Goal: Information Seeking & Learning: Learn about a topic

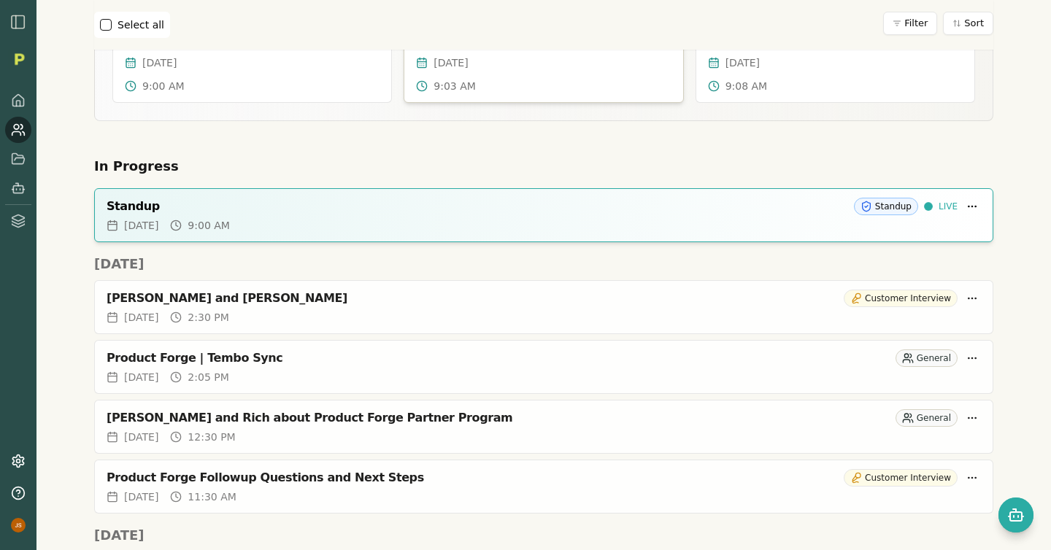
scroll to position [198, 0]
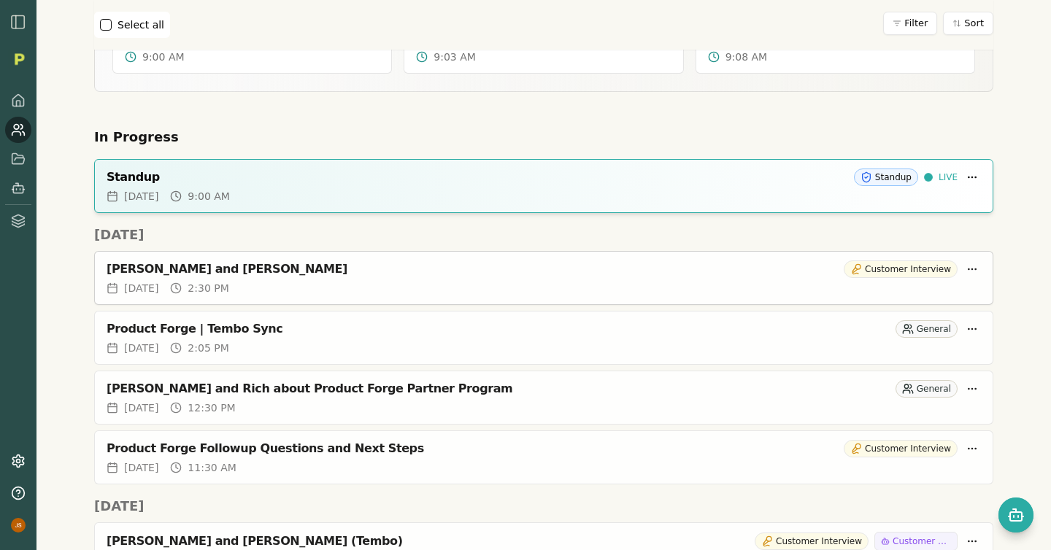
click at [445, 284] on div "Tue, Sep 09, 2025 2:30 PM" at bounding box center [544, 288] width 874 height 15
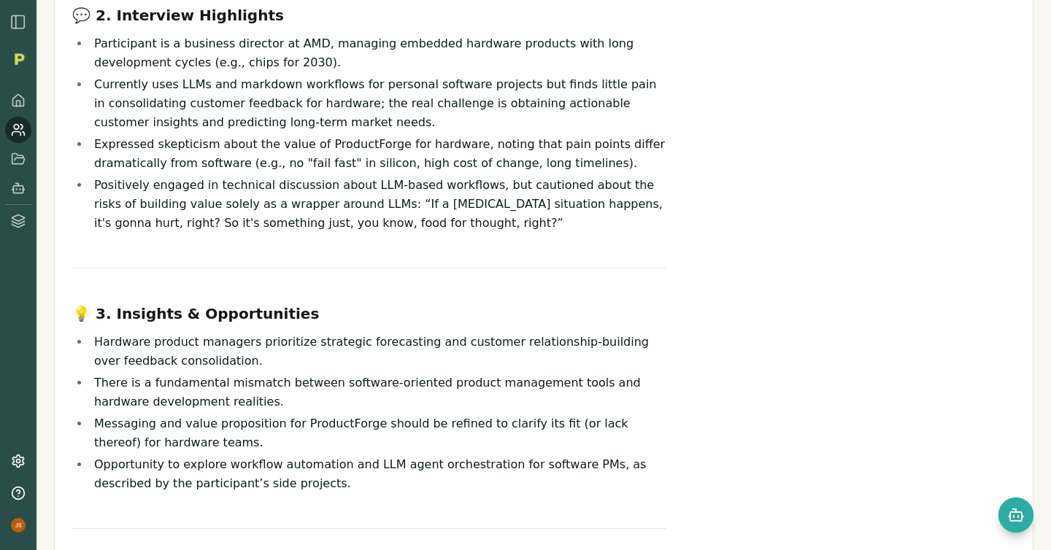
scroll to position [315, 0]
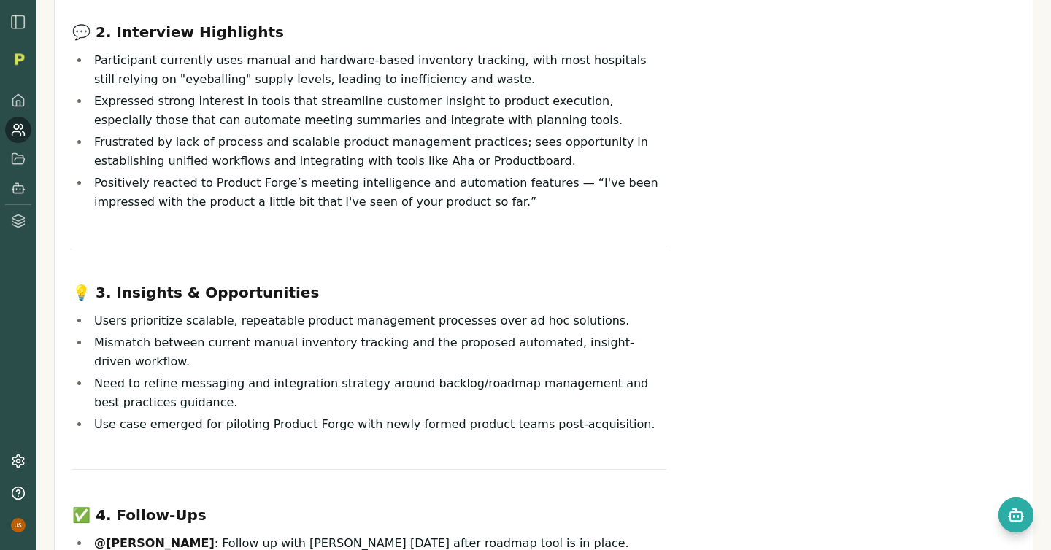
scroll to position [282, 0]
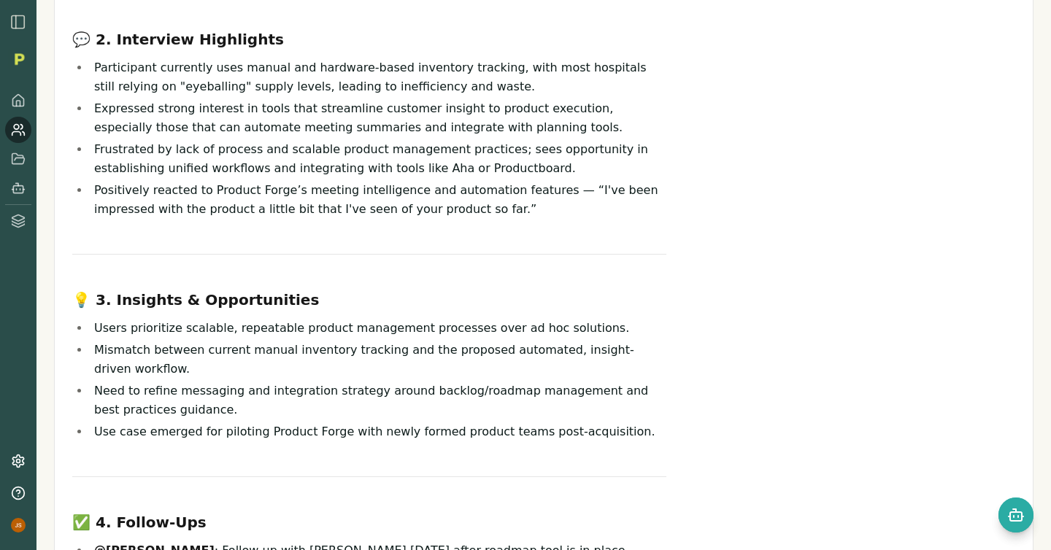
click at [234, 193] on li "Positively reacted to Product Forge’s meeting intelligence and automation featu…" at bounding box center [378, 200] width 576 height 38
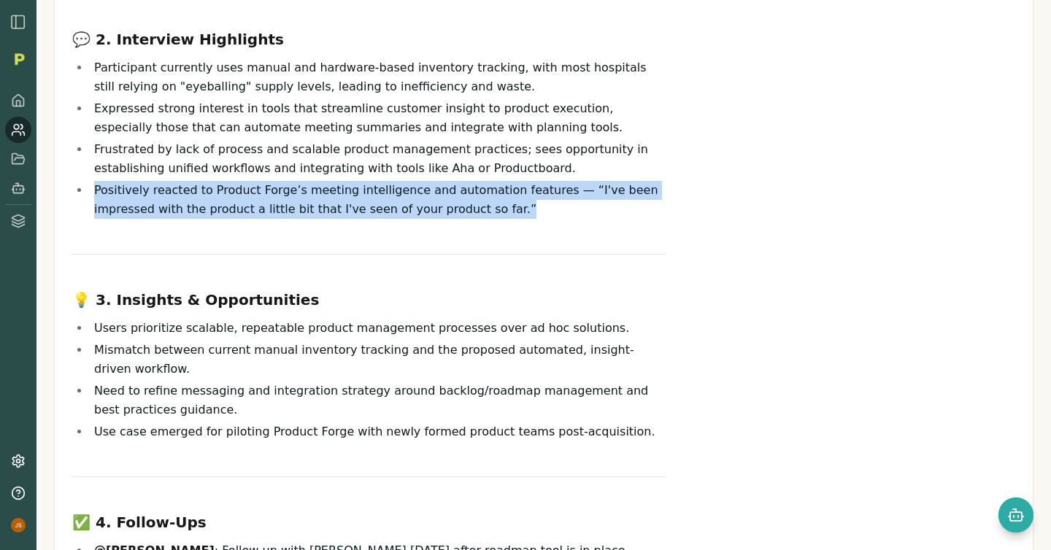
click at [234, 193] on li "Positively reacted to Product Forge’s meeting intelligence and automation featu…" at bounding box center [378, 200] width 576 height 38
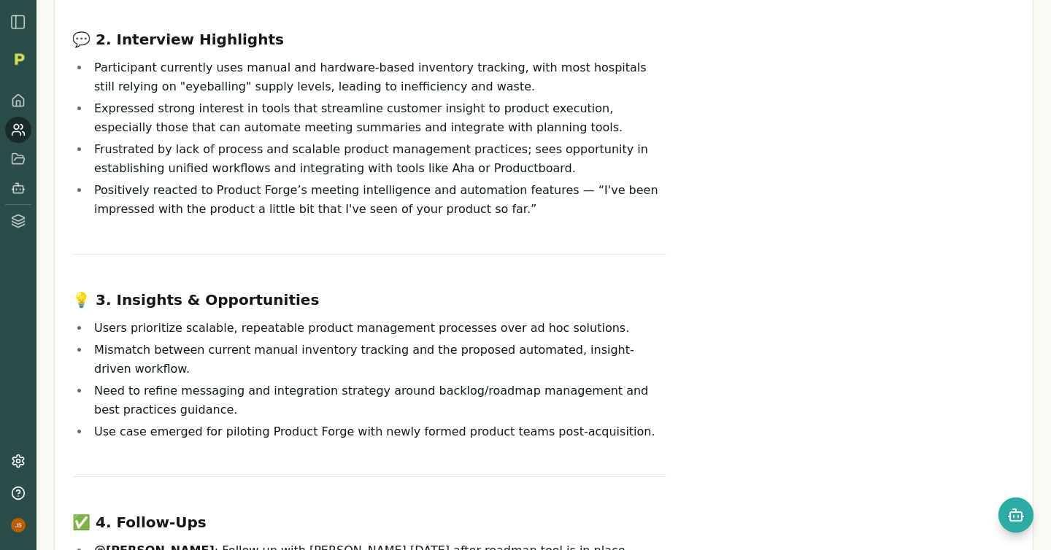
drag, startPoint x: 440, startPoint y: 212, endPoint x: 453, endPoint y: 220, distance: 15.8
click at [453, 220] on div "📋 1. Interview Overview Recorded user interview to explore pain points, workflo…" at bounding box center [369, 315] width 594 height 936
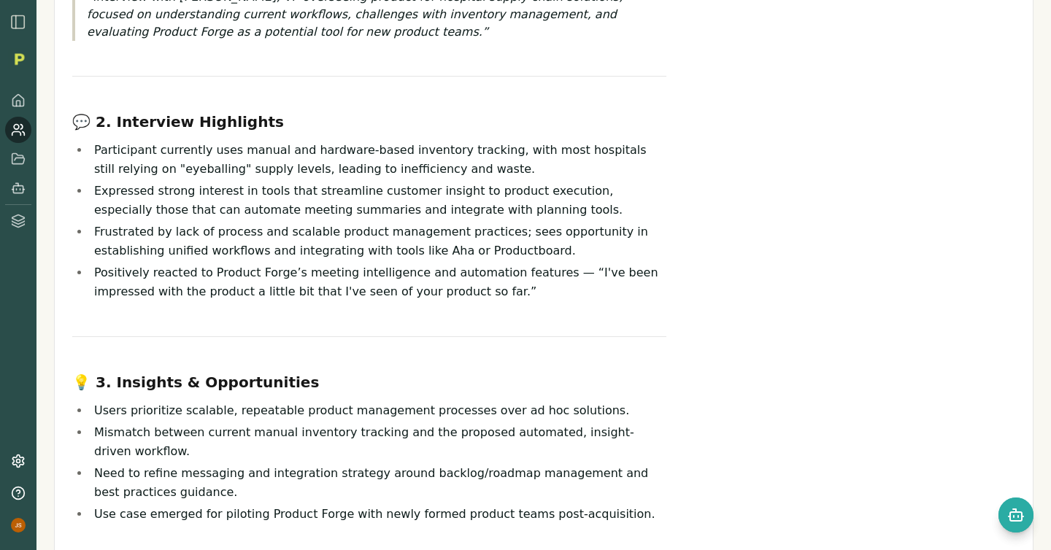
scroll to position [198, 0]
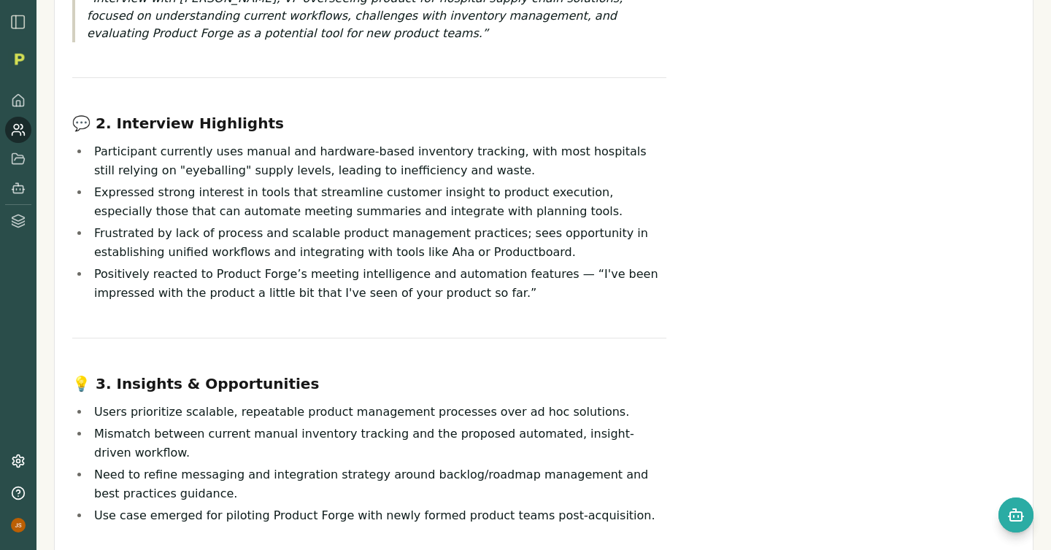
click at [728, 304] on div "📋 1. Interview Overview Recorded user interview to explore pain points, workflo…" at bounding box center [543, 399] width 943 height 936
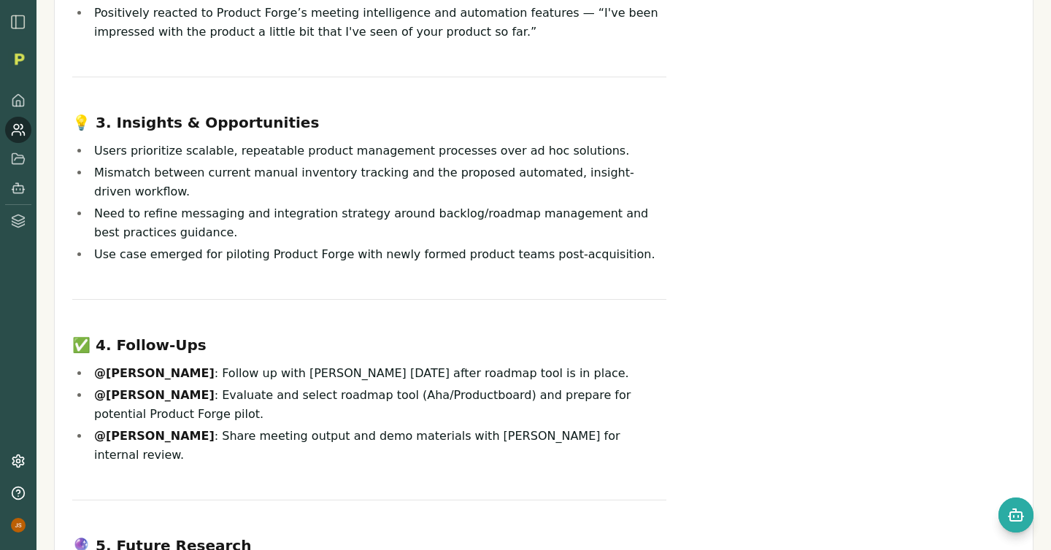
scroll to position [462, 0]
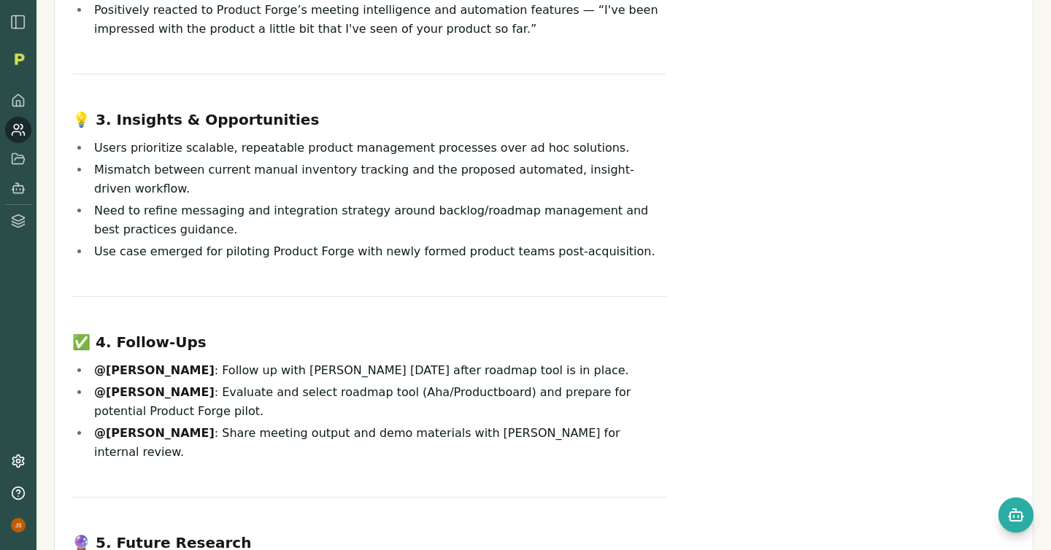
click at [223, 251] on li "Use case emerged for piloting Product Forge with newly formed product teams pos…" at bounding box center [378, 251] width 576 height 19
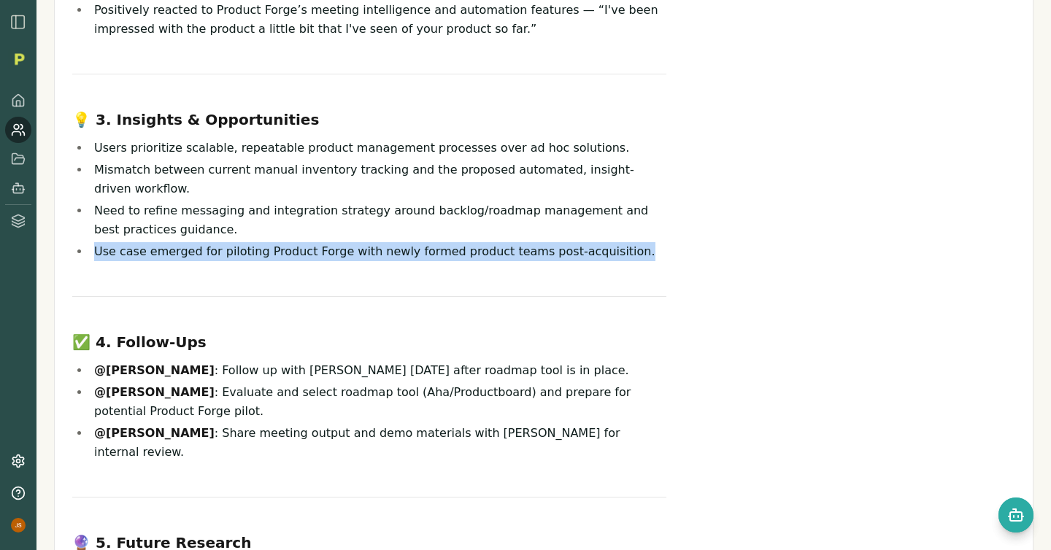
click at [223, 251] on li "Use case emerged for piloting Product Forge with newly formed product teams pos…" at bounding box center [378, 251] width 576 height 19
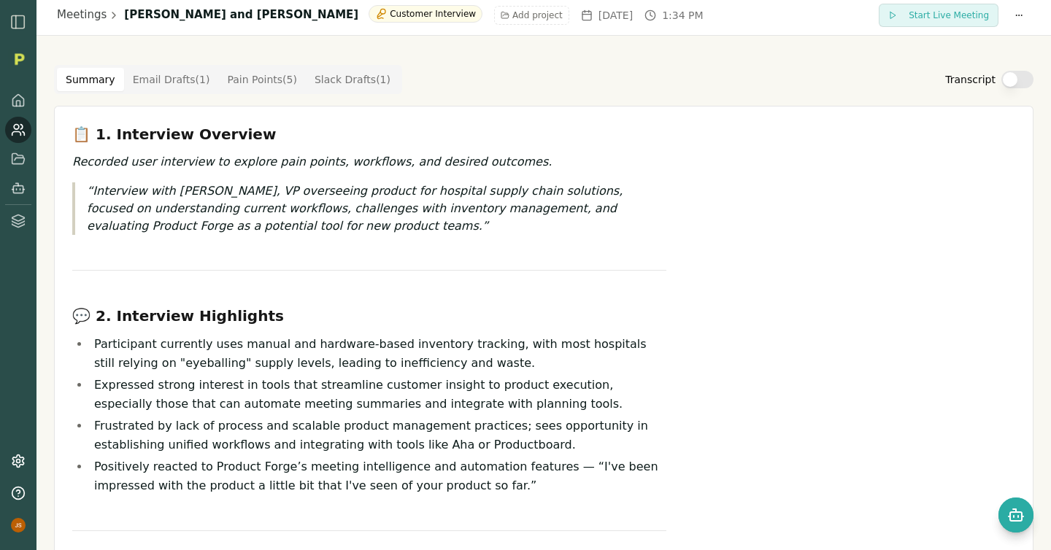
scroll to position [3, 0]
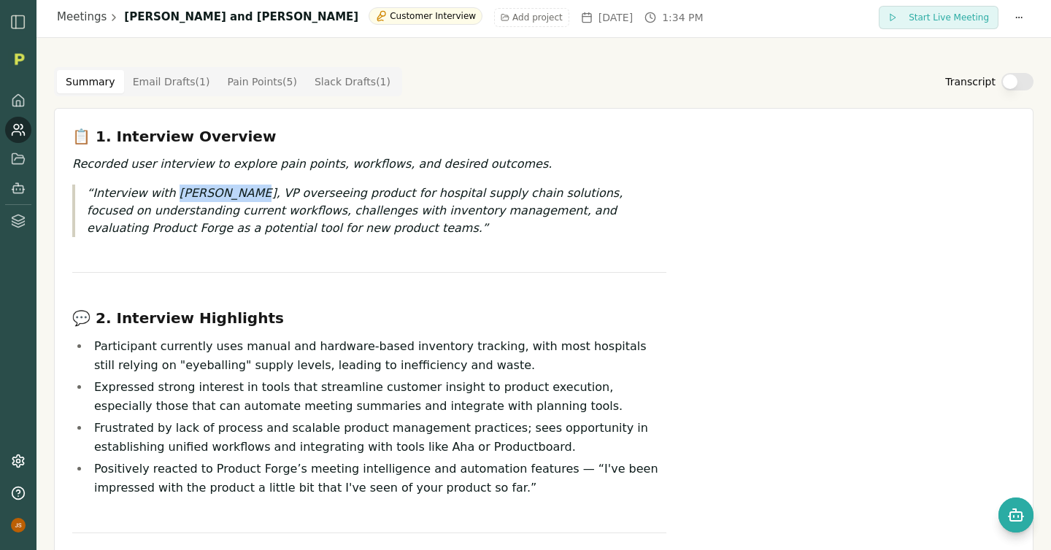
drag, startPoint x: 171, startPoint y: 193, endPoint x: 241, endPoint y: 192, distance: 70.1
click at [241, 192] on p "Interview with [PERSON_NAME], VP overseeing product for hospital supply chain s…" at bounding box center [376, 211] width 579 height 53
copy p "[PERSON_NAME]"
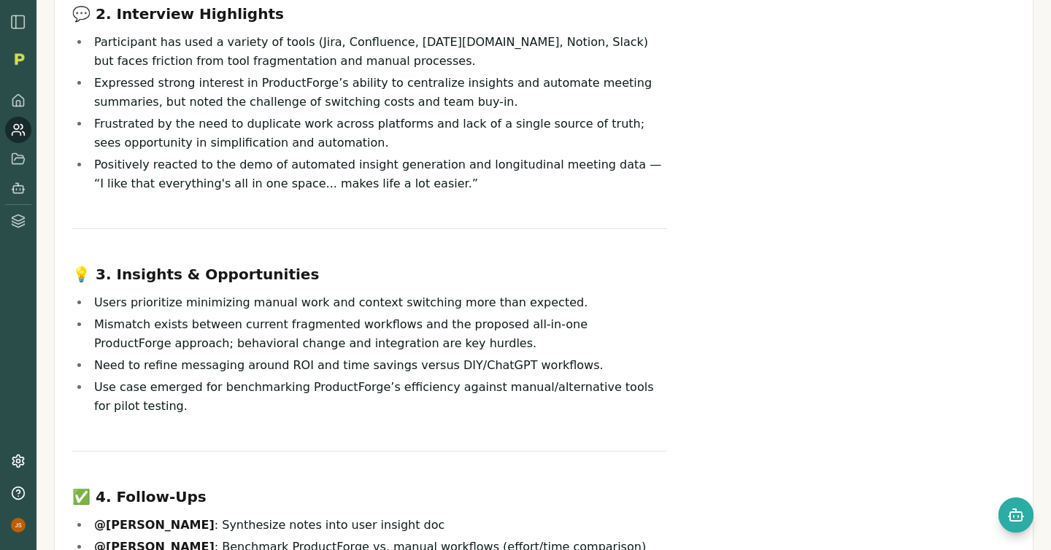
scroll to position [298, 0]
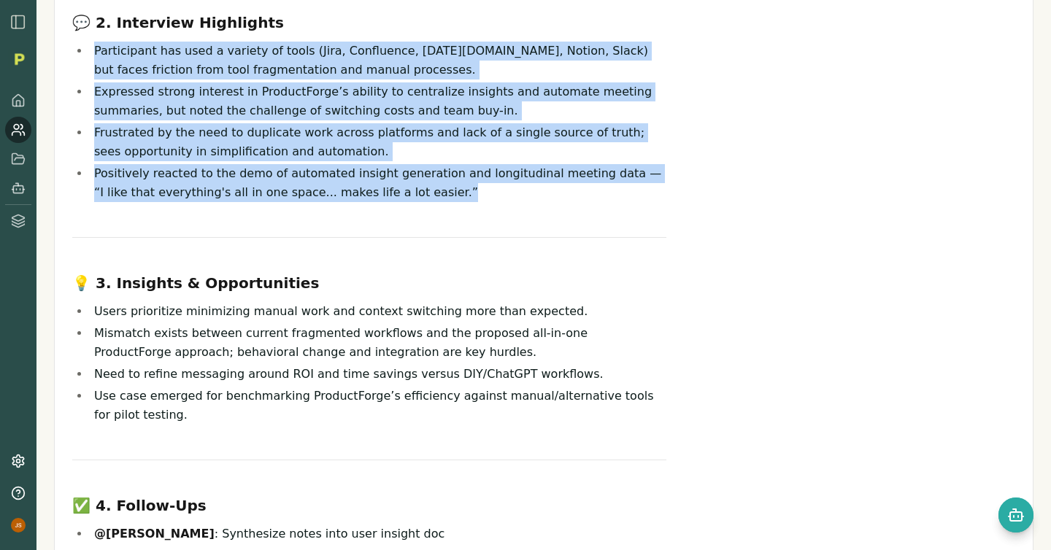
drag, startPoint x: 393, startPoint y: 196, endPoint x: 88, endPoint y: 51, distance: 338.2
click at [88, 51] on ul "Participant has used a variety of tools (Jira, Confluence, [DATE][DOMAIN_NAME],…" at bounding box center [369, 122] width 594 height 161
click at [98, 52] on li "Participant has used a variety of tools (Jira, Confluence, [DATE][DOMAIN_NAME],…" at bounding box center [378, 61] width 576 height 38
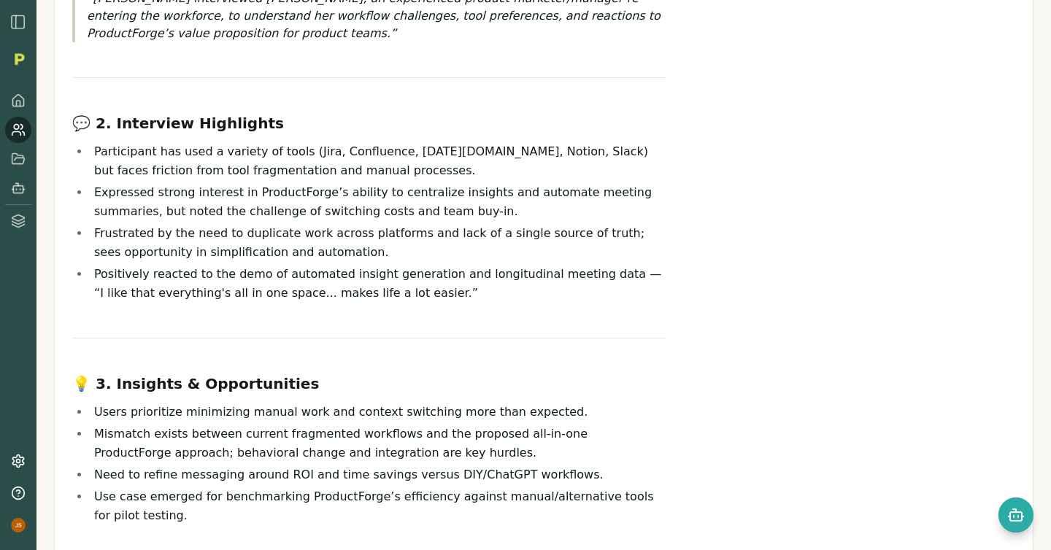
scroll to position [196, 0]
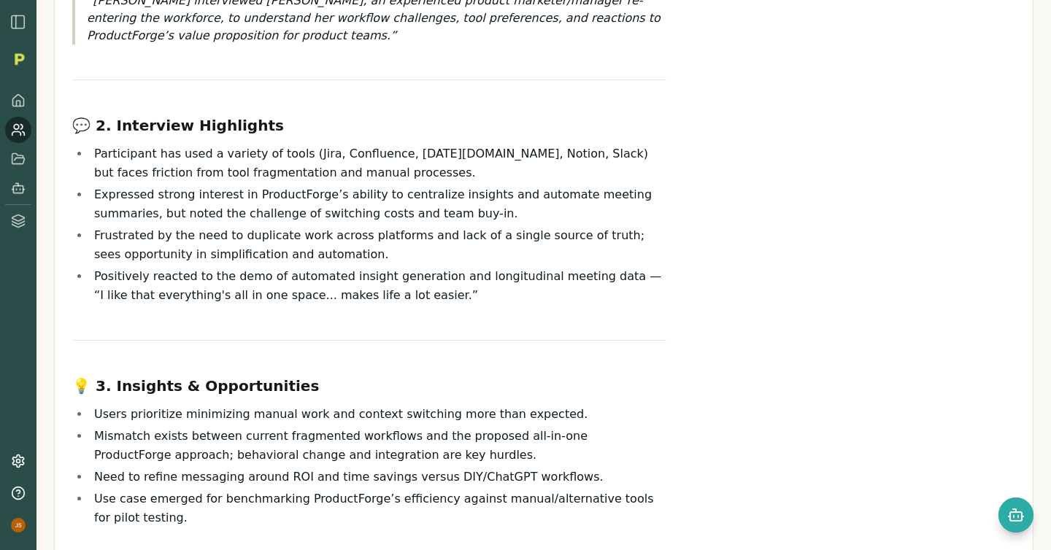
click at [264, 214] on li "Expressed strong interest in ProductForge’s ability to centralize insights and …" at bounding box center [378, 204] width 576 height 38
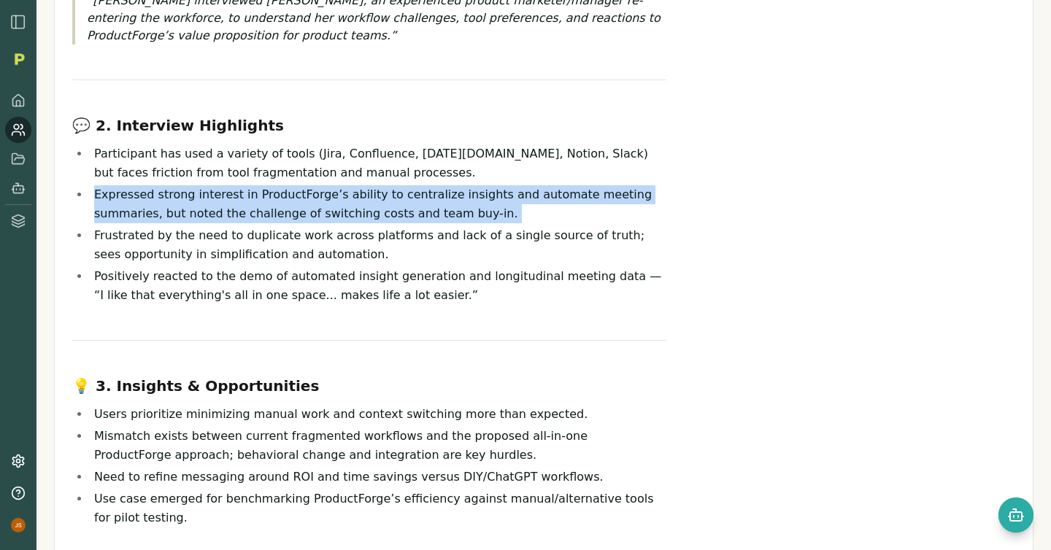
click at [264, 214] on li "Expressed strong interest in ProductForge’s ability to centralize insights and …" at bounding box center [378, 204] width 576 height 38
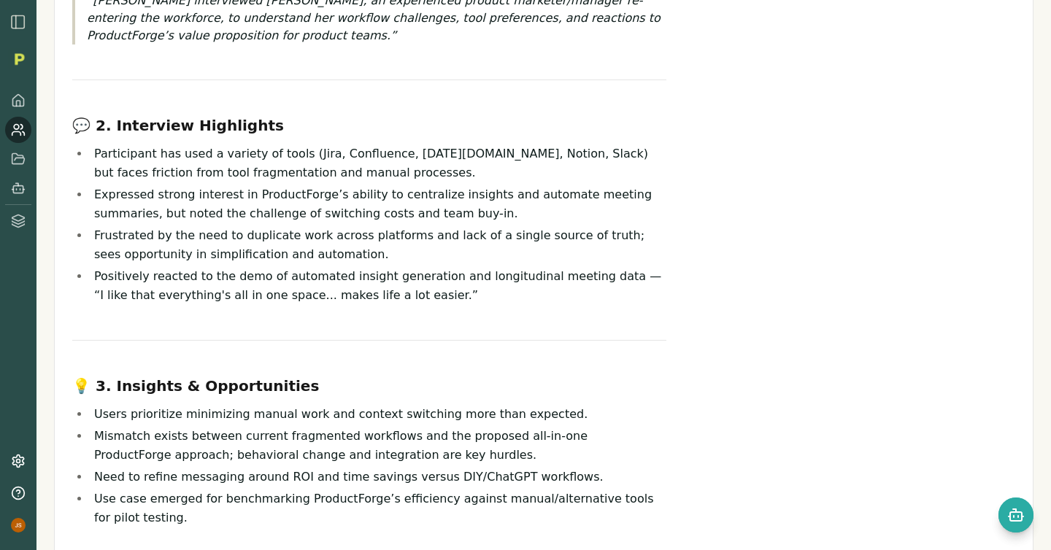
click at [263, 250] on li "Frustrated by the need to duplicate work across platforms and lack of a single …" at bounding box center [378, 245] width 576 height 38
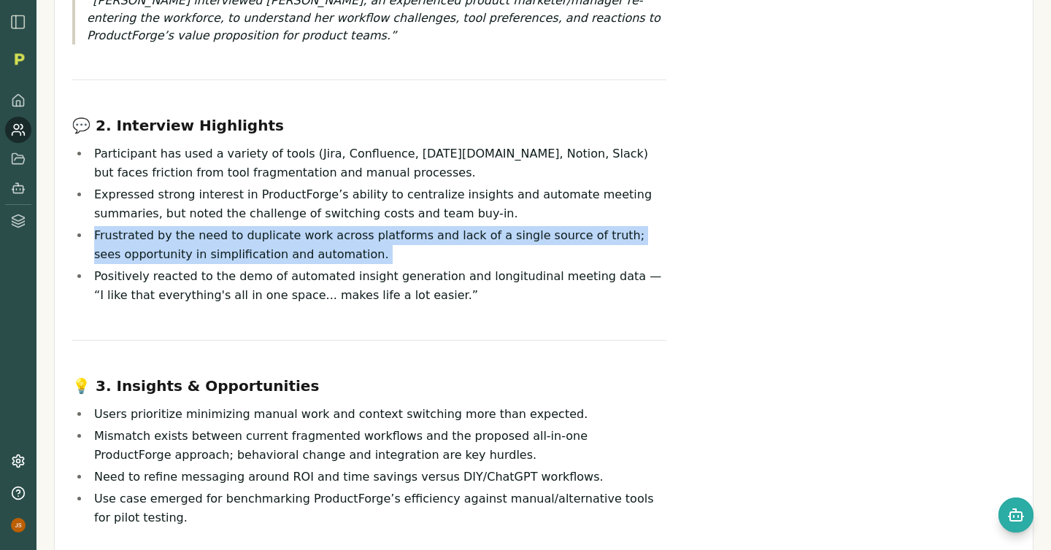
click at [263, 250] on li "Frustrated by the need to duplicate work across platforms and lack of a single …" at bounding box center [378, 245] width 576 height 38
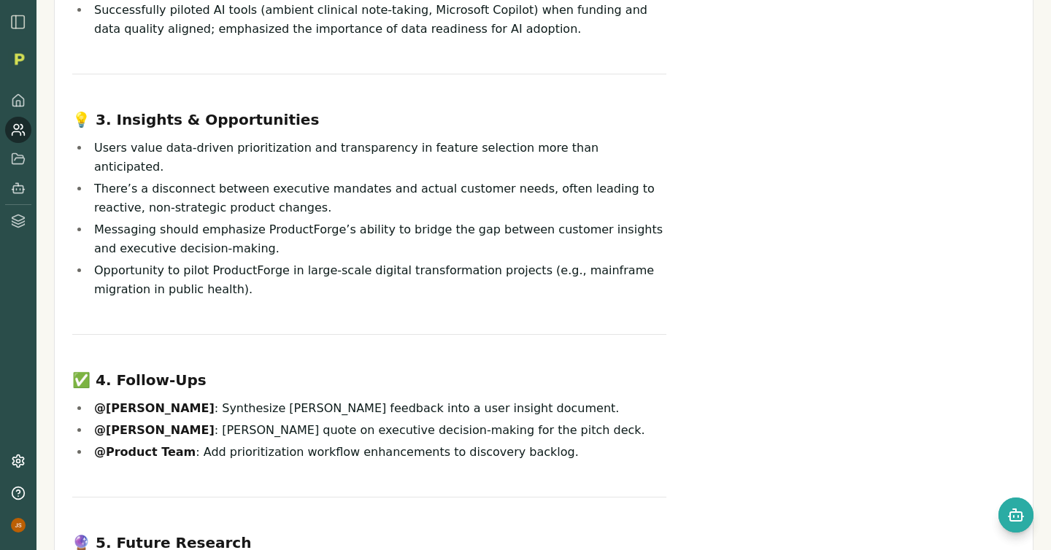
scroll to position [639, 0]
